Goal: Information Seeking & Learning: Learn about a topic

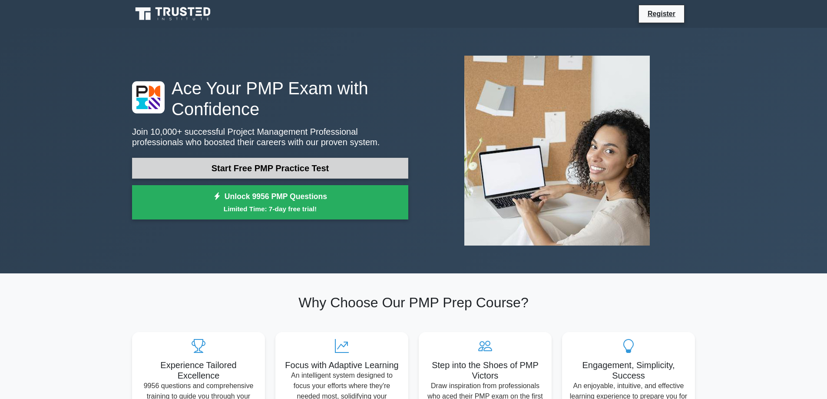
click at [256, 169] on link "Start Free PMP Practice Test" at bounding box center [270, 168] width 276 height 21
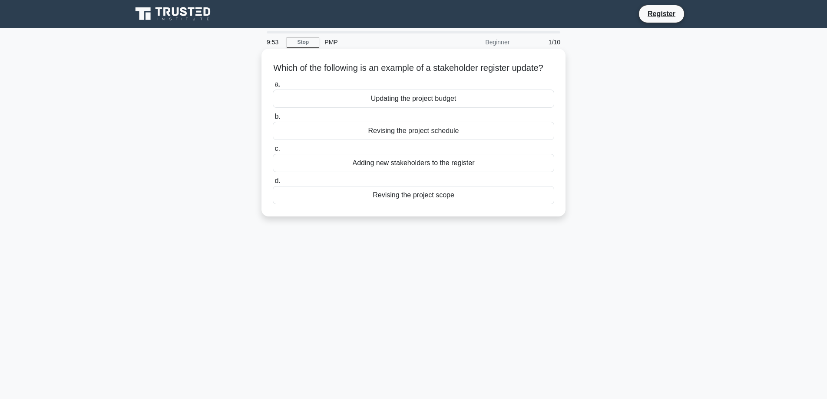
click at [419, 172] on div "Adding new stakeholders to the register" at bounding box center [414, 163] width 282 height 18
click at [273, 152] on input "c. Adding new stakeholders to the register" at bounding box center [273, 149] width 0 height 6
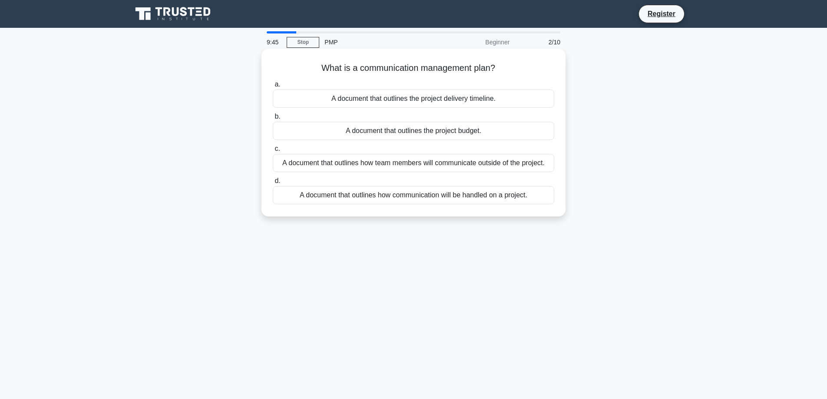
click at [419, 196] on div "A document that outlines how communication will be handled on a project." at bounding box center [414, 195] width 282 height 18
click at [273, 184] on input "d. A document that outlines how communication will be handled on a project." at bounding box center [273, 181] width 0 height 6
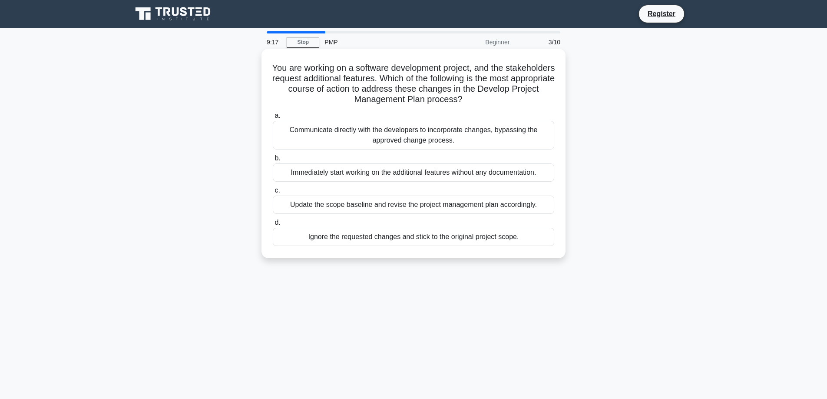
click at [414, 207] on div "Update the scope baseline and revise the project management plan accordingly." at bounding box center [414, 205] width 282 height 18
click at [273, 193] on input "c. Update the scope baseline and revise the project management plan accordingly." at bounding box center [273, 191] width 0 height 6
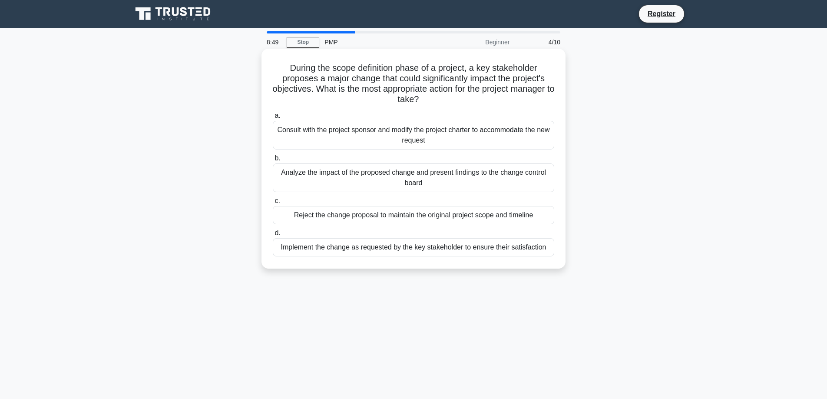
click at [434, 180] on div "Analyze the impact of the proposed change and present findings to the change co…" at bounding box center [414, 177] width 282 height 29
click at [273, 161] on input "b. Analyze the impact of the proposed change and present findings to the change…" at bounding box center [273, 159] width 0 height 6
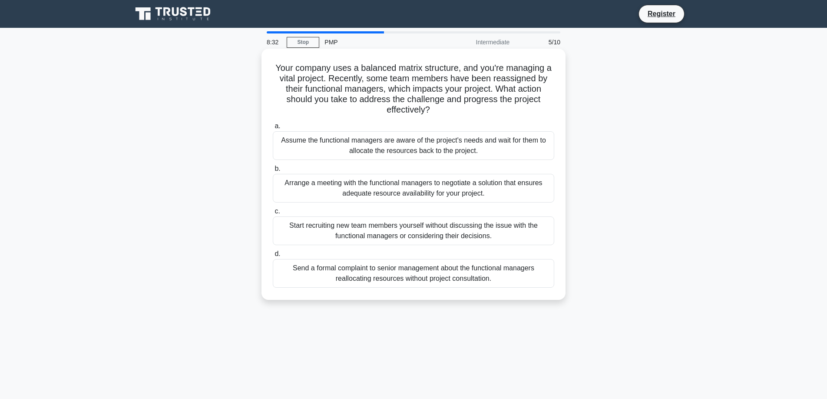
click at [482, 189] on div "Arrange a meeting with the functional managers to negotiate a solution that ens…" at bounding box center [414, 188] width 282 height 29
click at [273, 172] on input "b. Arrange a meeting with the functional managers to negotiate a solution that …" at bounding box center [273, 169] width 0 height 6
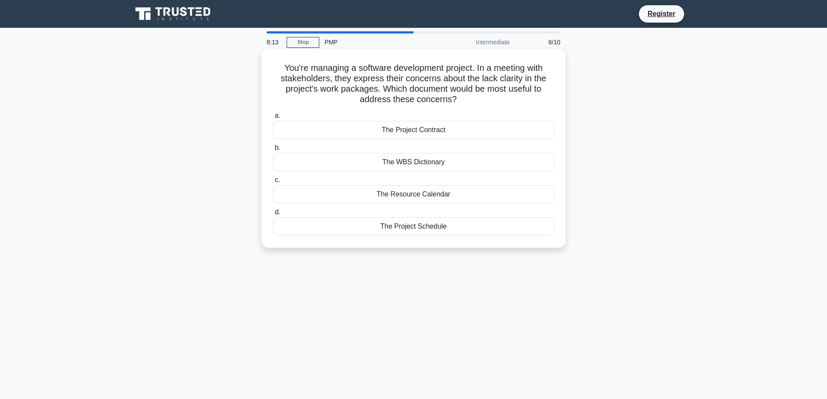
click at [429, 163] on div "The WBS Dictionary" at bounding box center [414, 162] width 282 height 18
click at [273, 151] on input "b. The WBS Dictionary" at bounding box center [273, 148] width 0 height 6
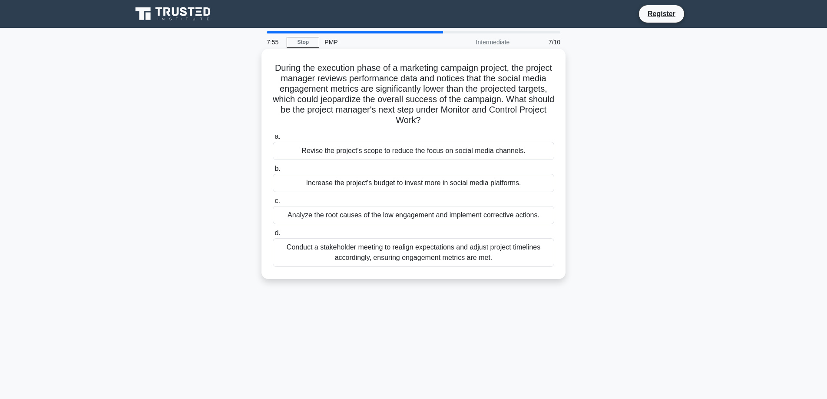
click at [477, 218] on div "Analyze the root causes of the low engagement and implement corrective actions." at bounding box center [414, 215] width 282 height 18
click at [273, 204] on input "c. Analyze the root causes of the low engagement and implement corrective actio…" at bounding box center [273, 201] width 0 height 6
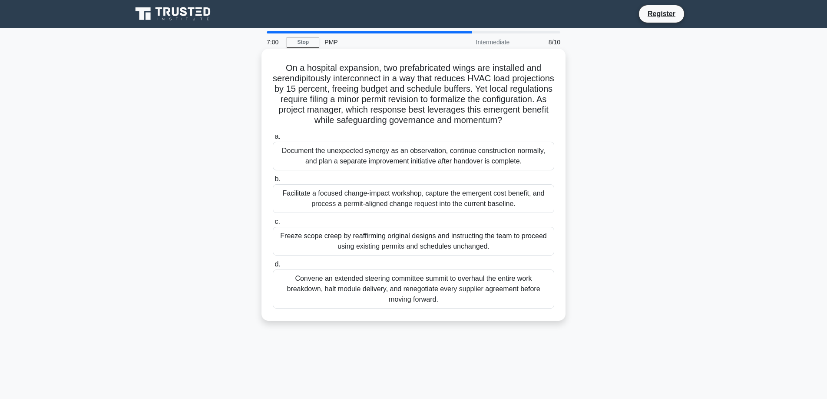
click at [421, 207] on div "Facilitate a focused change-impact workshop, capture the emergent cost benefit,…" at bounding box center [414, 198] width 282 height 29
click at [273, 182] on input "b. Facilitate a focused change-impact workshop, capture the emergent cost benef…" at bounding box center [273, 179] width 0 height 6
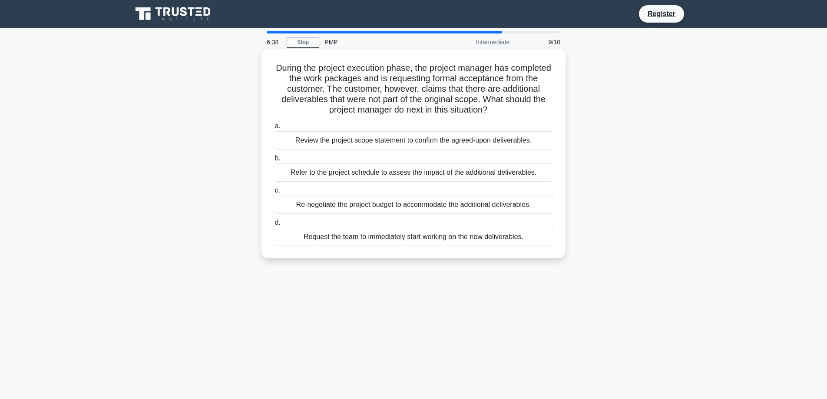
click at [444, 146] on div "Review the project scope statement to confirm the agreed-upon deliverables." at bounding box center [414, 140] width 282 height 18
click at [273, 129] on input "a. Review the project scope statement to confirm the agreed-upon deliverables." at bounding box center [273, 126] width 0 height 6
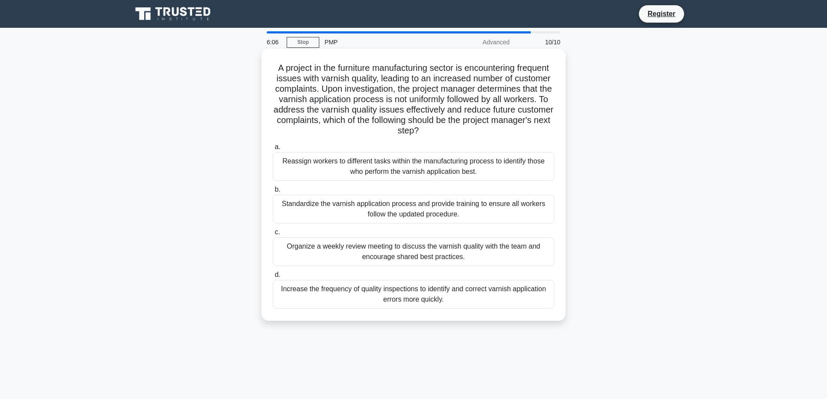
click at [488, 207] on div "Standardize the varnish application process and provide training to ensure all …" at bounding box center [414, 209] width 282 height 29
click at [273, 192] on input "b. Standardize the varnish application process and provide training to ensure a…" at bounding box center [273, 190] width 0 height 6
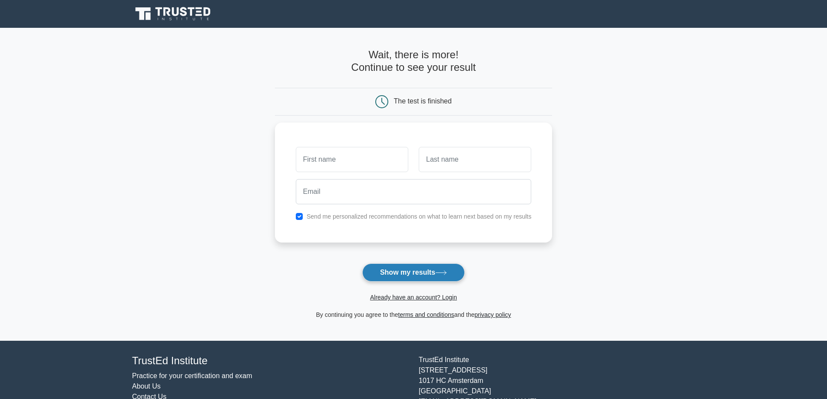
click at [436, 280] on button "Show my results" at bounding box center [413, 272] width 103 height 18
type input "M"
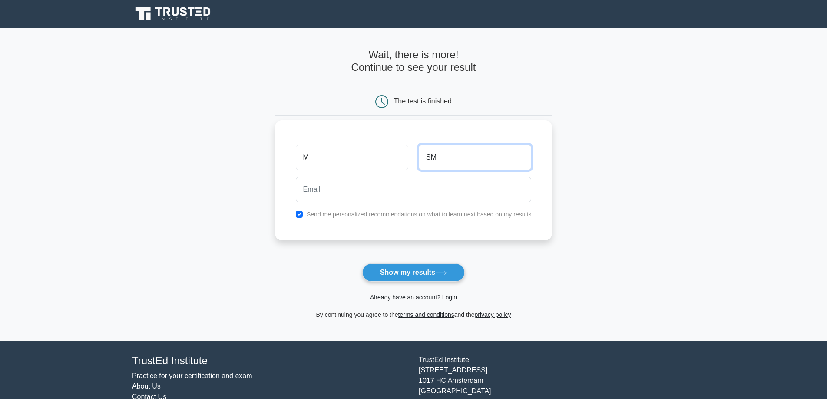
type input "SM"
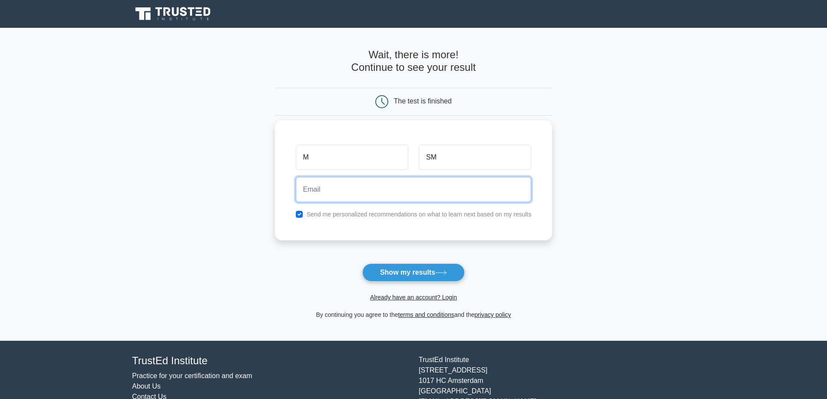
click at [409, 189] on input "email" at bounding box center [414, 189] width 236 height 25
paste input "[EMAIL_ADDRESS][DOMAIN_NAME]"
type input "[EMAIL_ADDRESS][DOMAIN_NAME]"
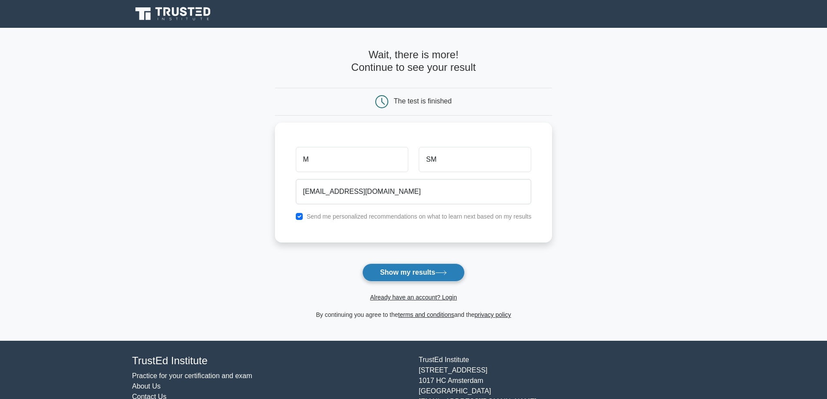
click at [429, 274] on button "Show my results" at bounding box center [413, 272] width 103 height 18
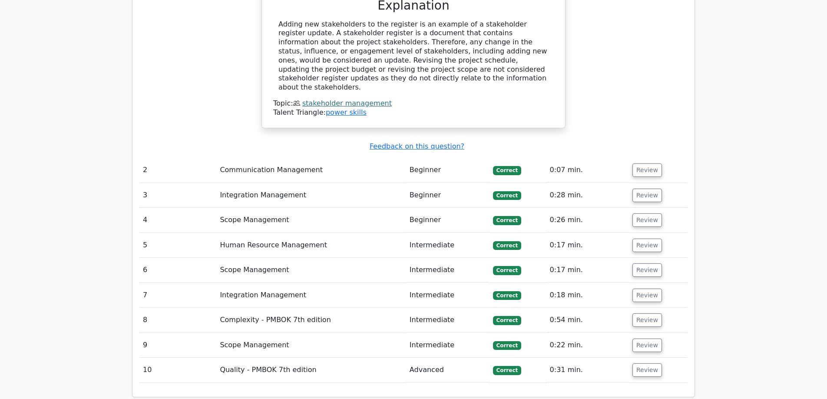
scroll to position [977, 0]
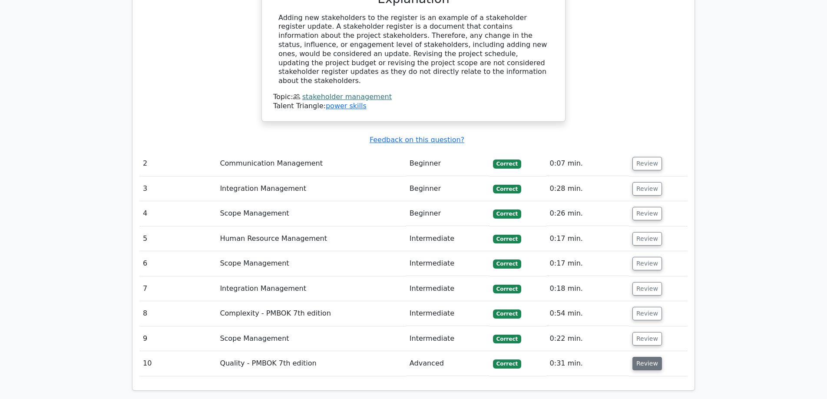
click at [644, 357] on button "Review" at bounding box center [648, 363] width 30 height 13
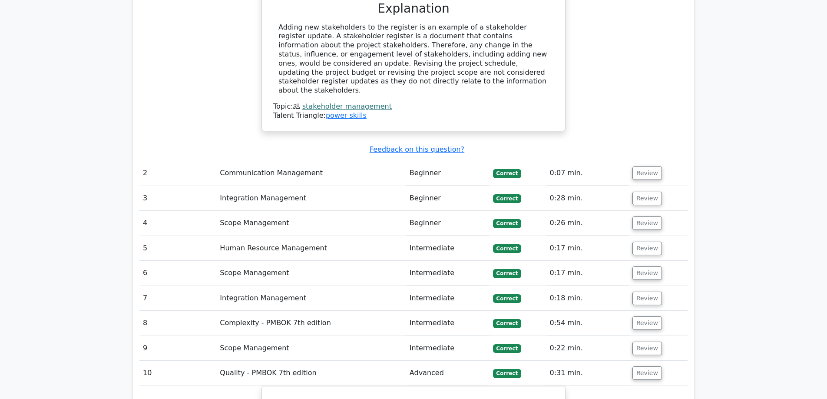
scroll to position [958, 0]
